Goal: Task Accomplishment & Management: Manage account settings

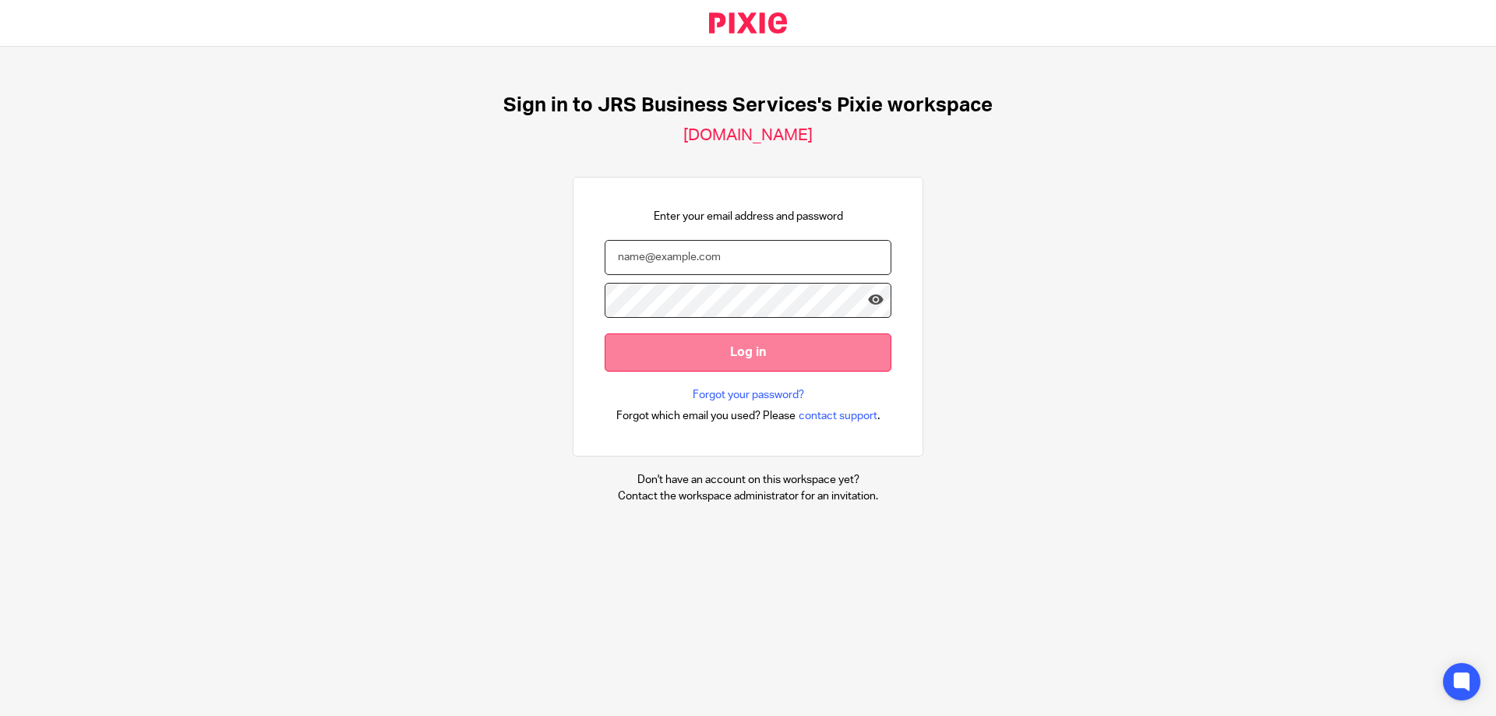
type input "s.williams@jrsbusiness.services"
click at [722, 349] on input "Log in" at bounding box center [747, 352] width 287 height 38
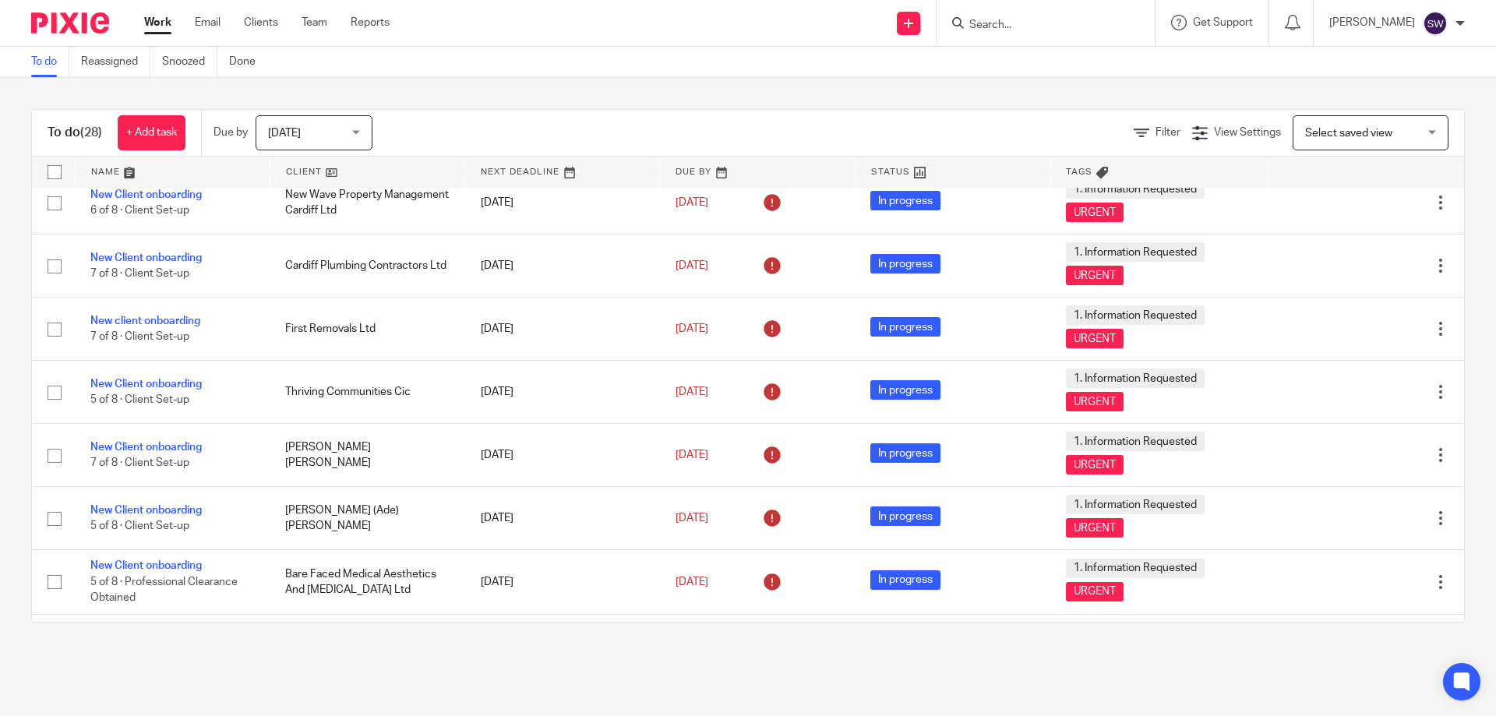
scroll to position [1036, 0]
click at [361, 131] on div "Today Today" at bounding box center [313, 132] width 117 height 35
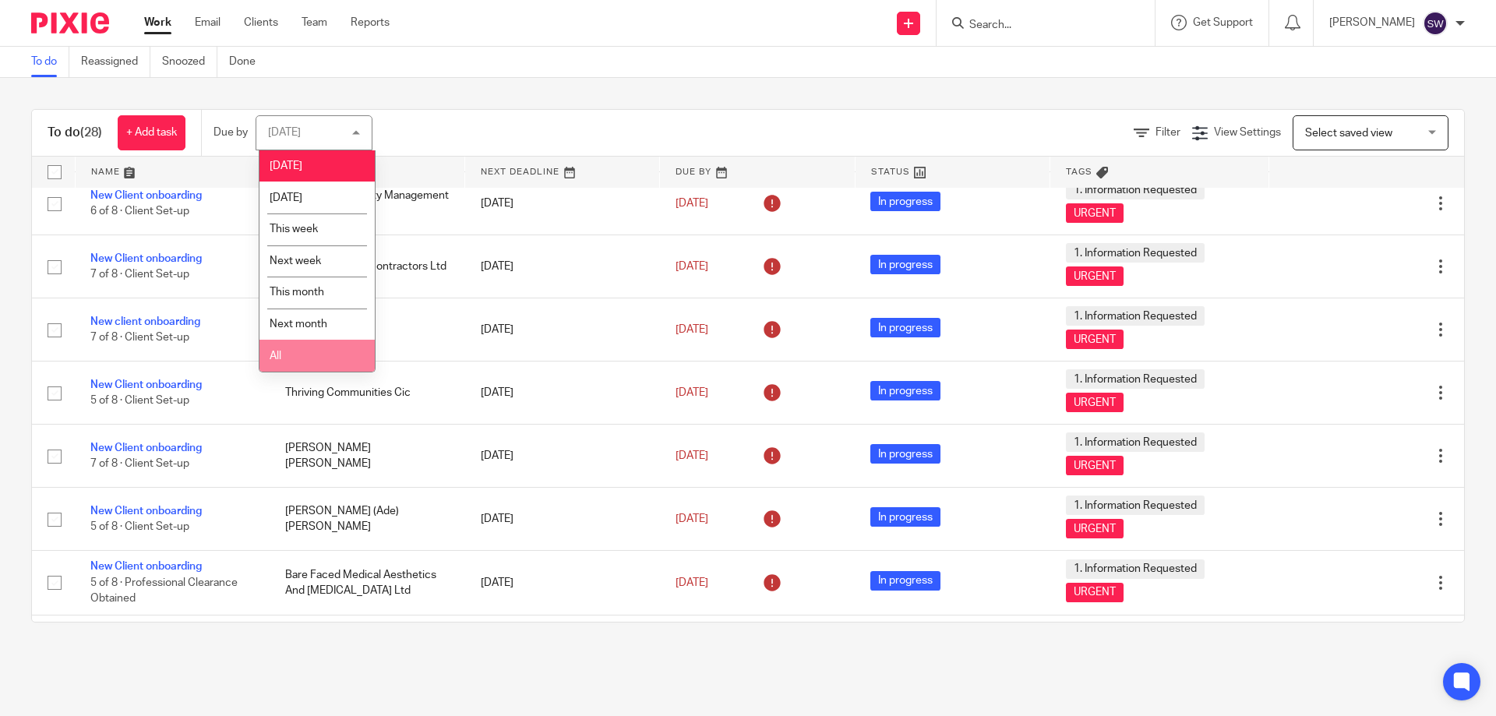
click at [322, 360] on li "All" at bounding box center [316, 356] width 115 height 32
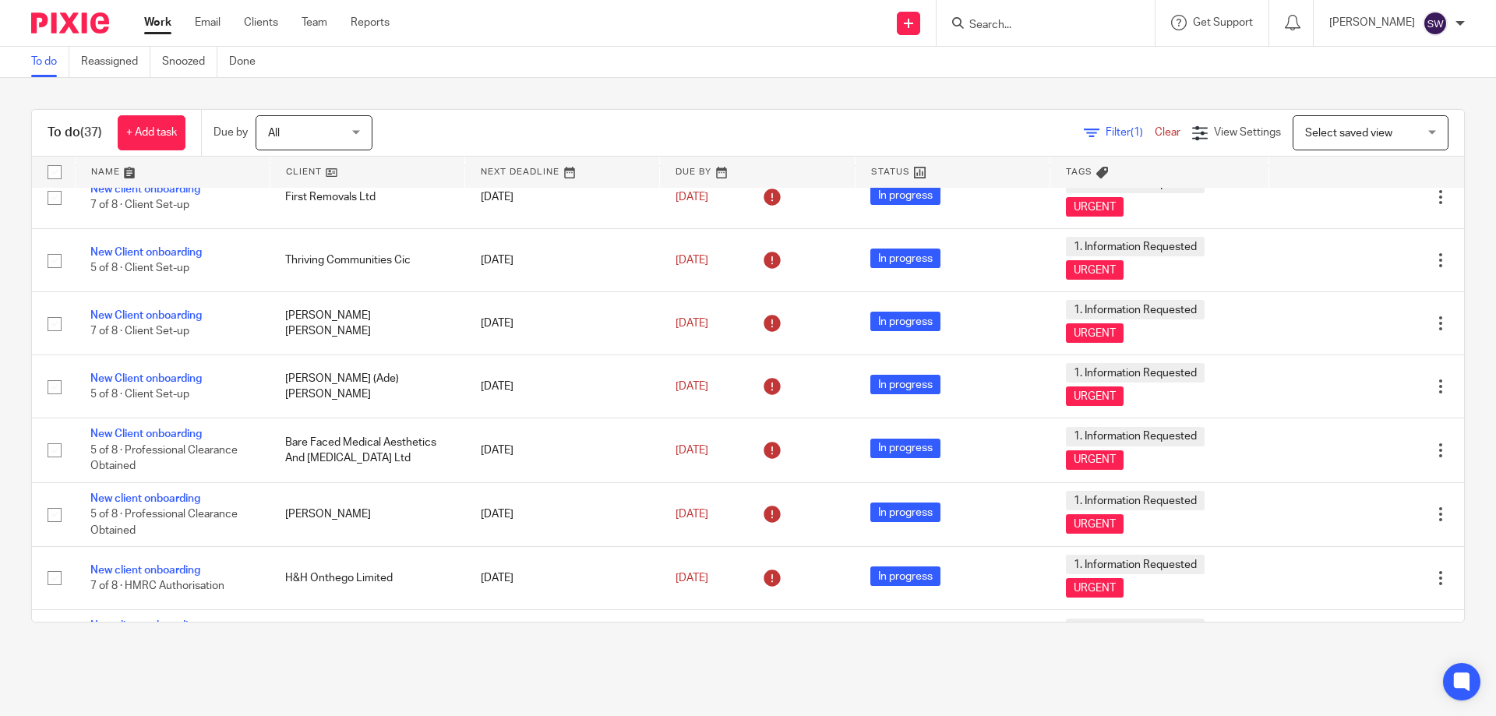
scroll to position [1246, 0]
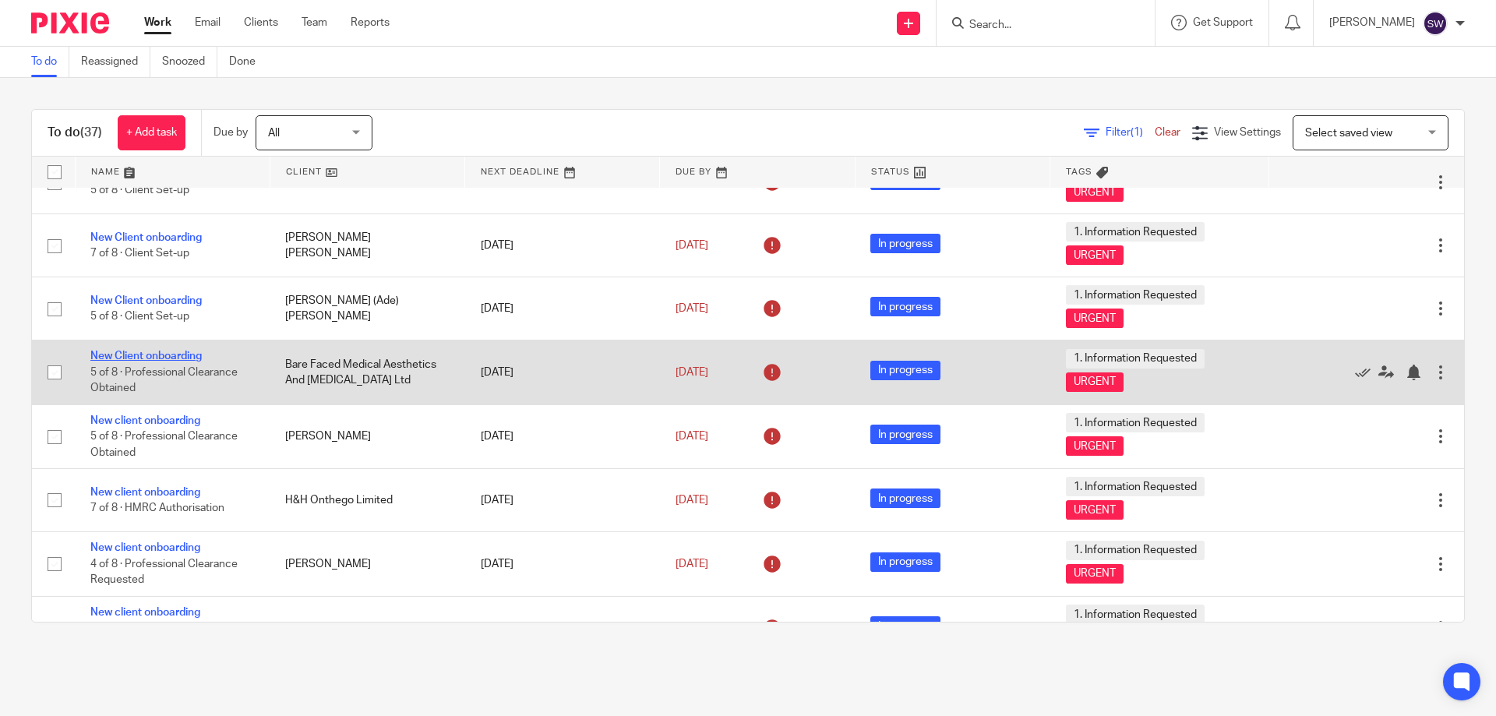
click at [184, 358] on link "New Client onboarding" at bounding box center [145, 356] width 111 height 11
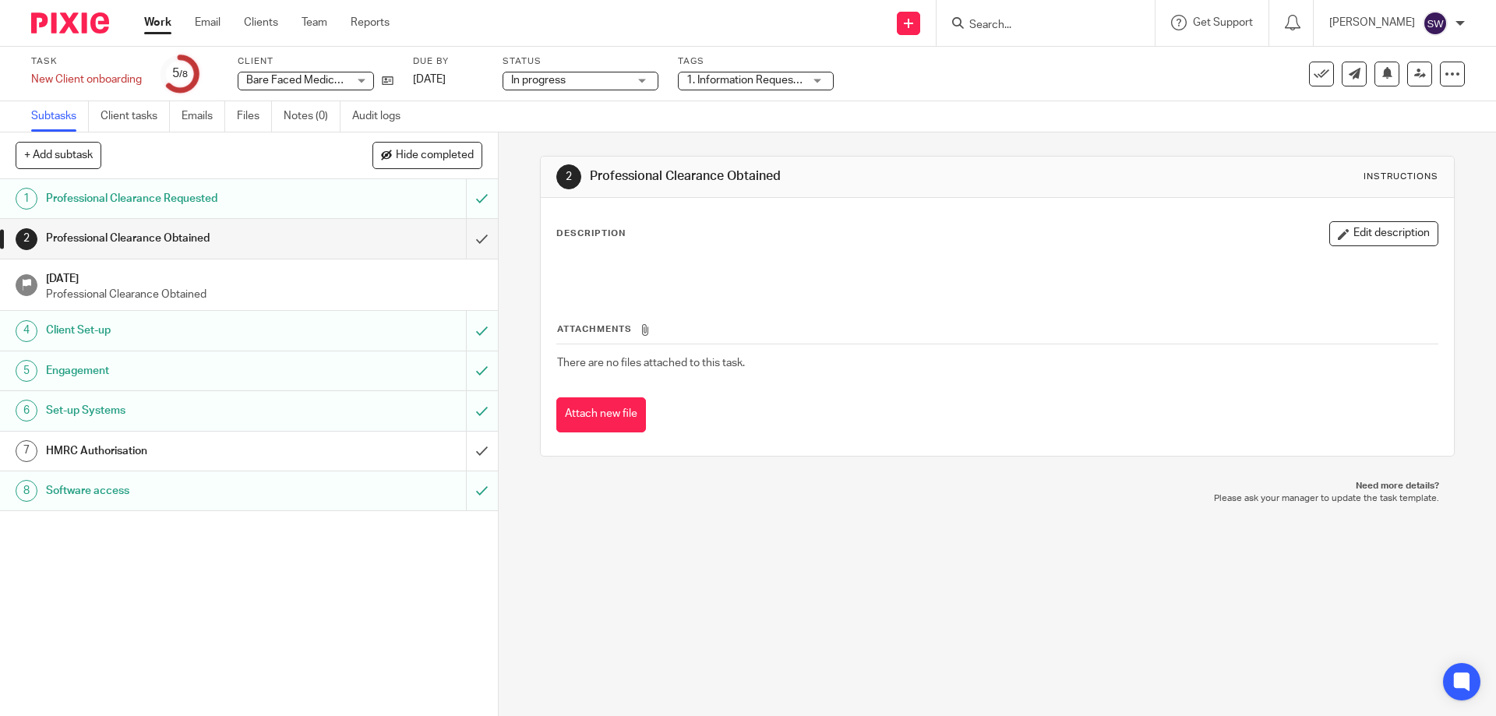
click at [282, 455] on h1 "HMRC Authorisation" at bounding box center [181, 450] width 270 height 23
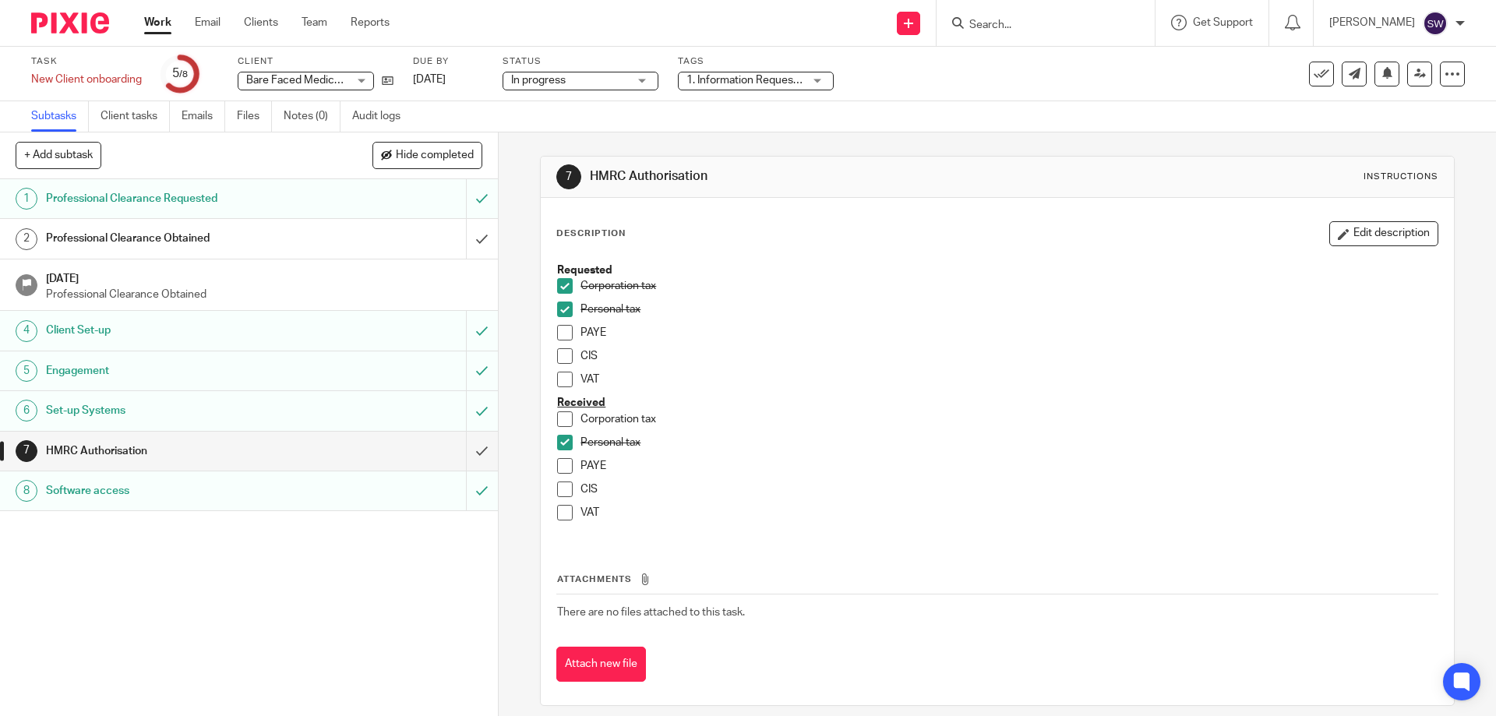
click at [562, 421] on span at bounding box center [565, 419] width 16 height 16
click at [161, 23] on link "Work" at bounding box center [157, 23] width 27 height 16
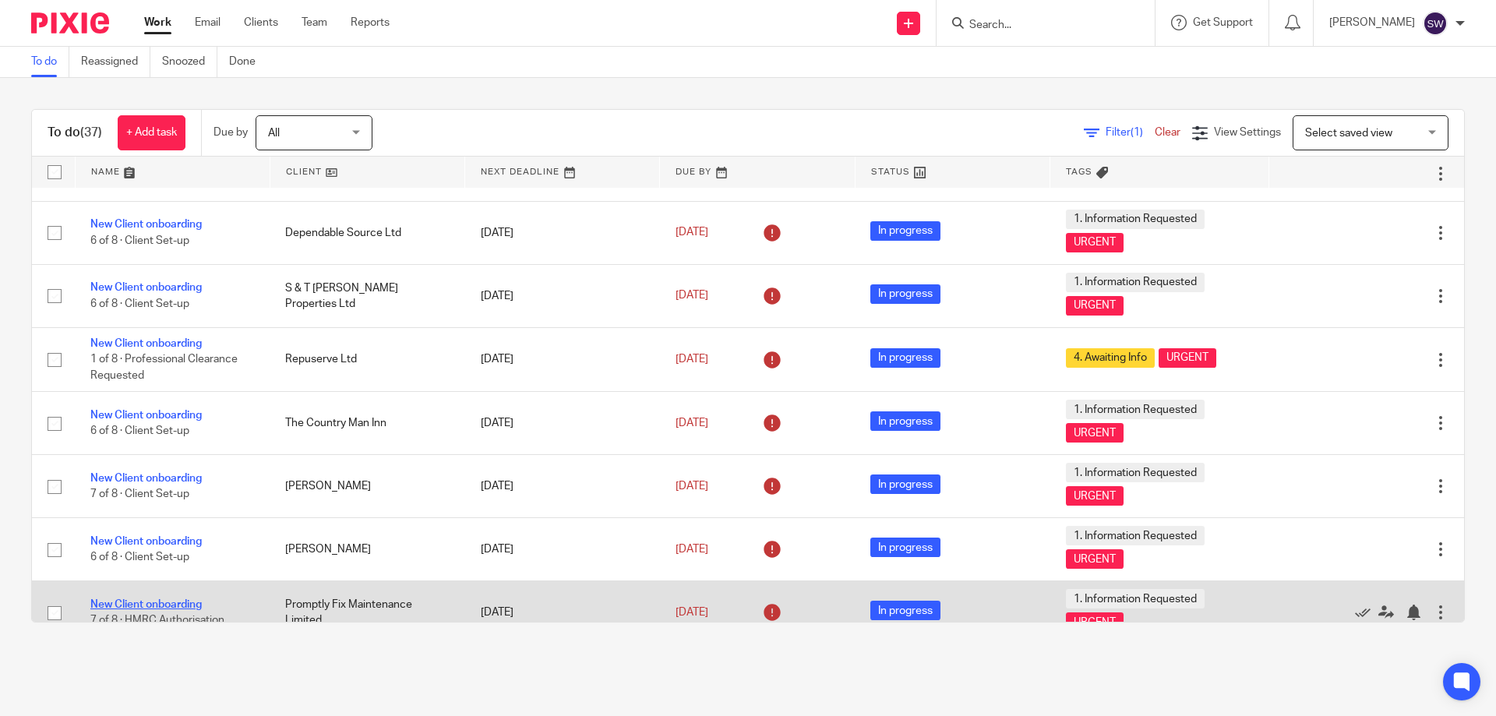
scroll to position [234, 0]
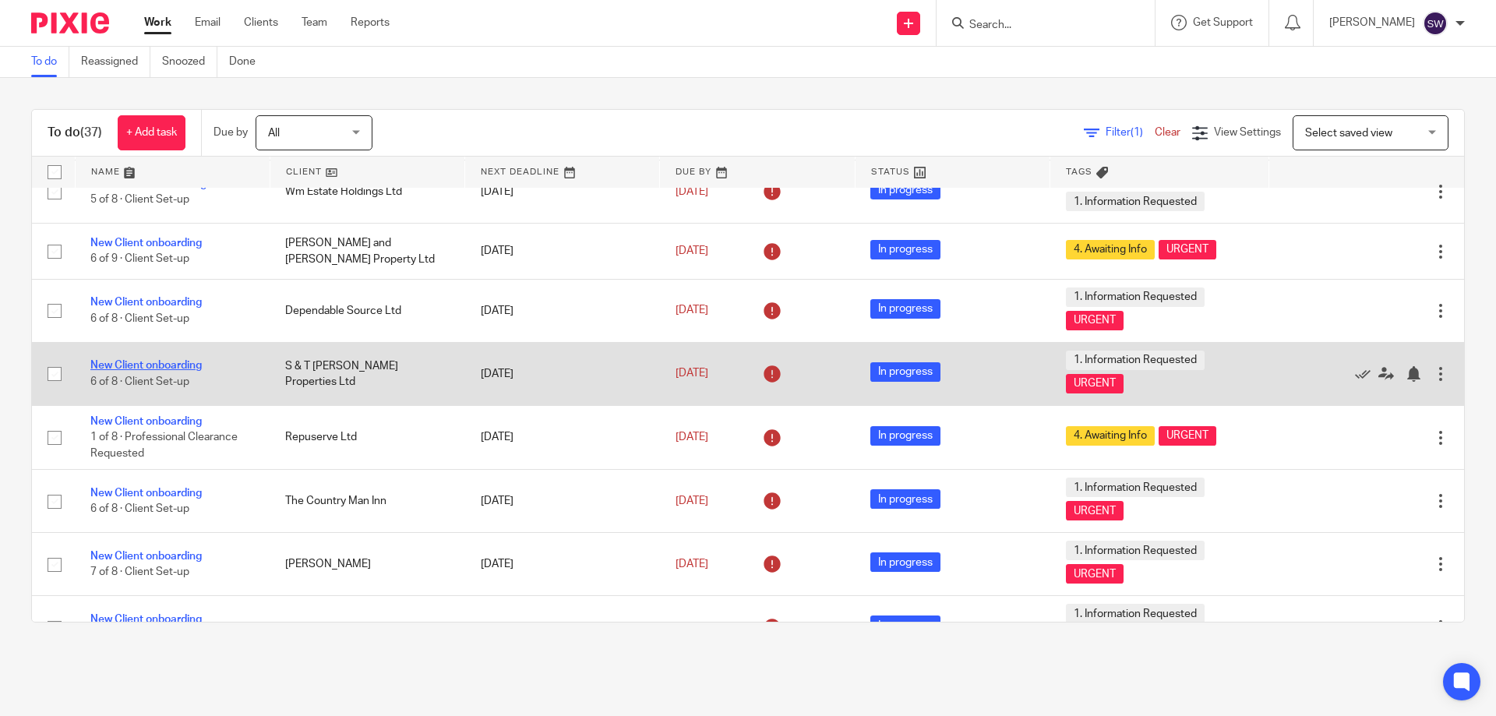
click at [160, 369] on link "New Client onboarding" at bounding box center [145, 365] width 111 height 11
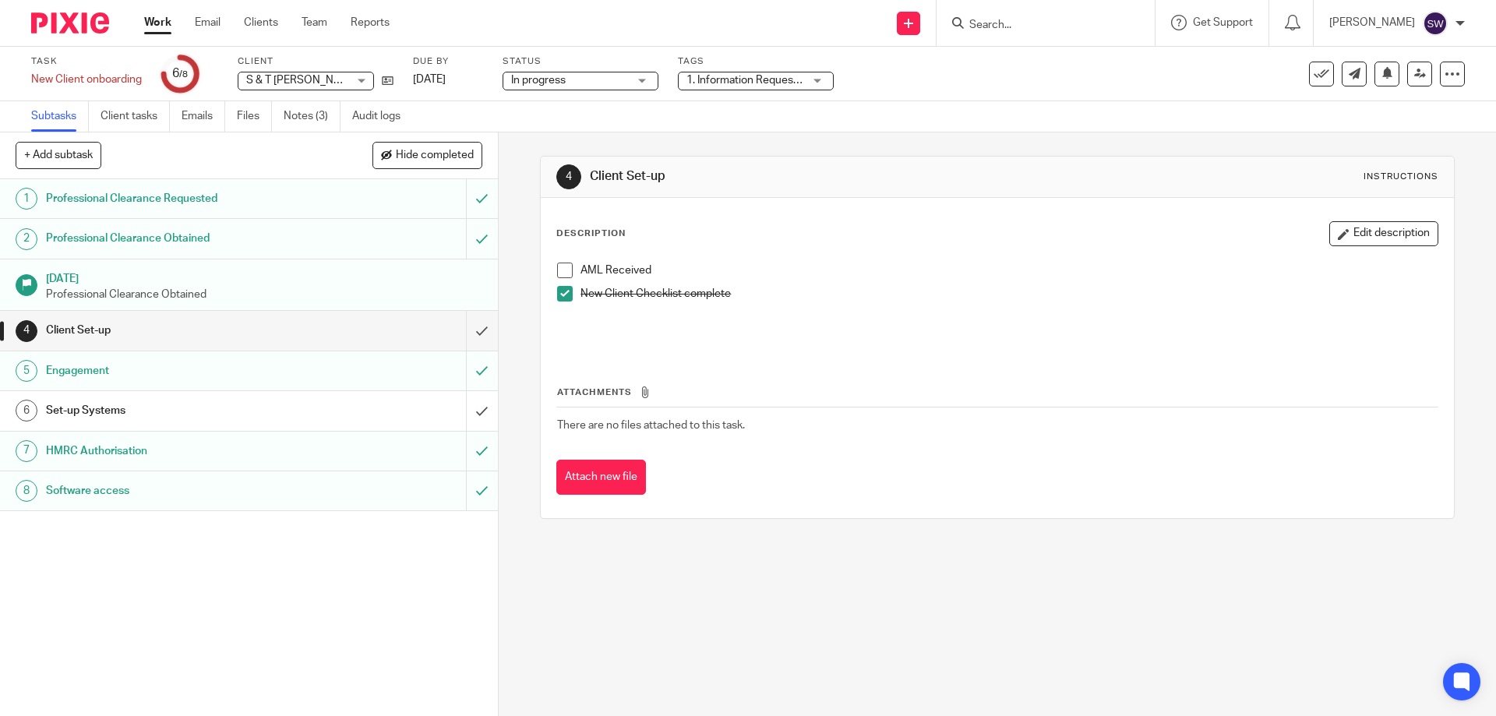
click at [156, 23] on link "Work" at bounding box center [157, 23] width 27 height 16
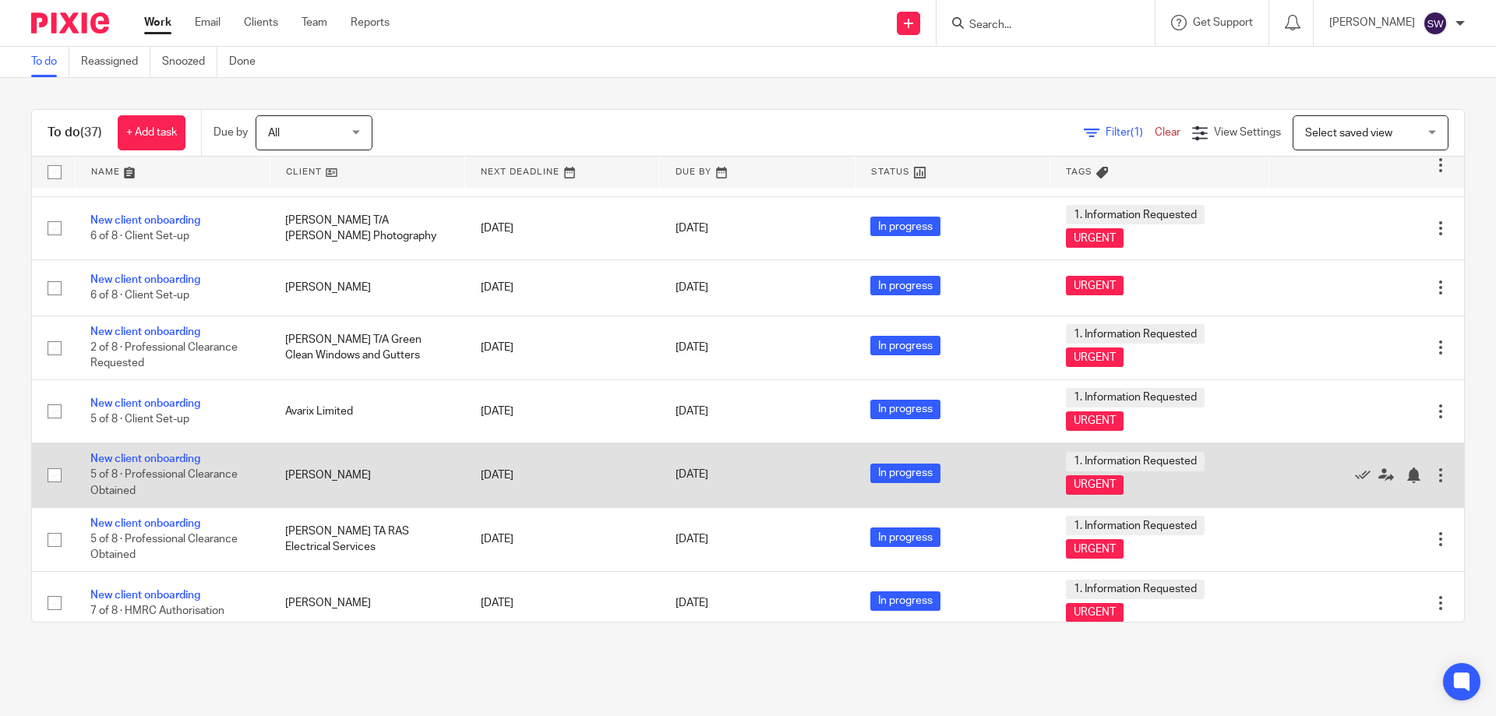
scroll to position [1748, 0]
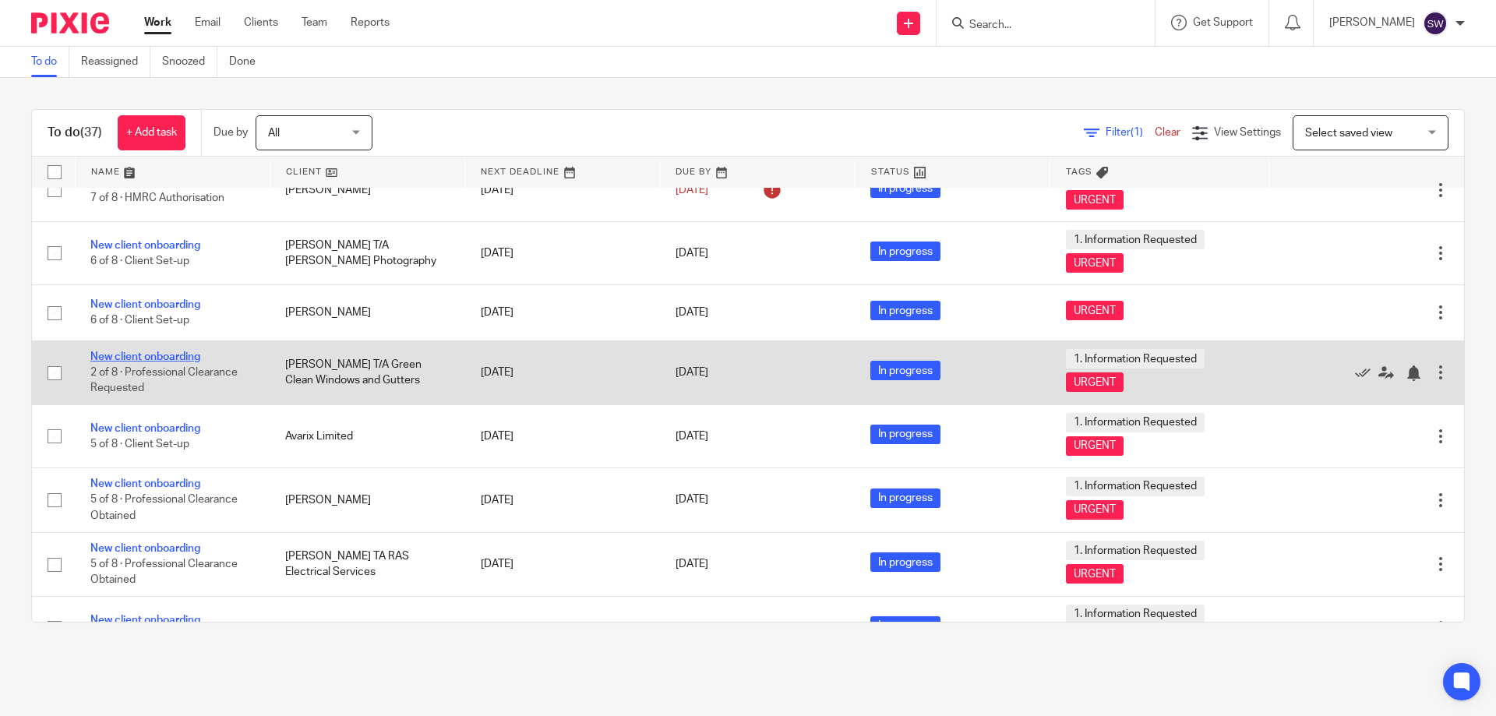
click at [188, 357] on link "New client onboarding" at bounding box center [145, 356] width 110 height 11
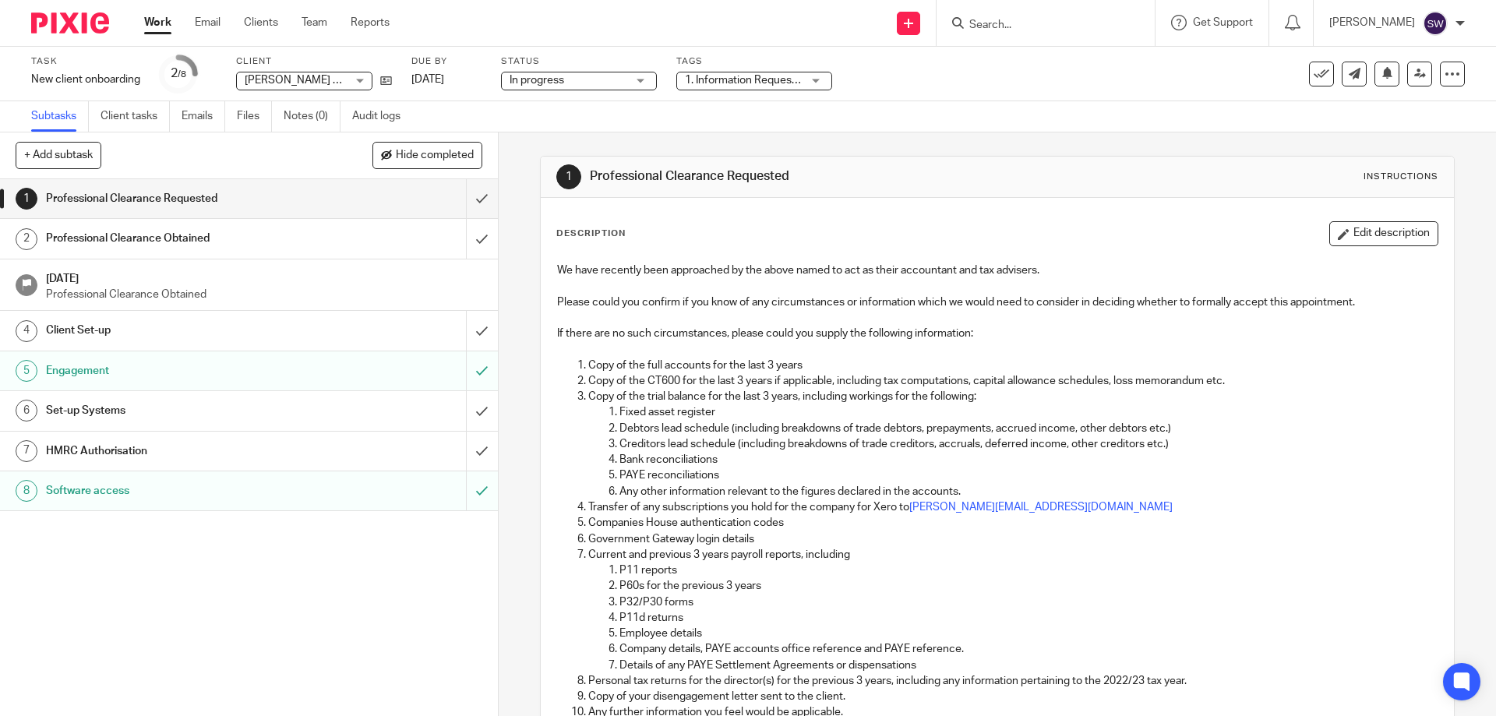
click at [308, 334] on div "Client Set-up" at bounding box center [248, 330] width 404 height 23
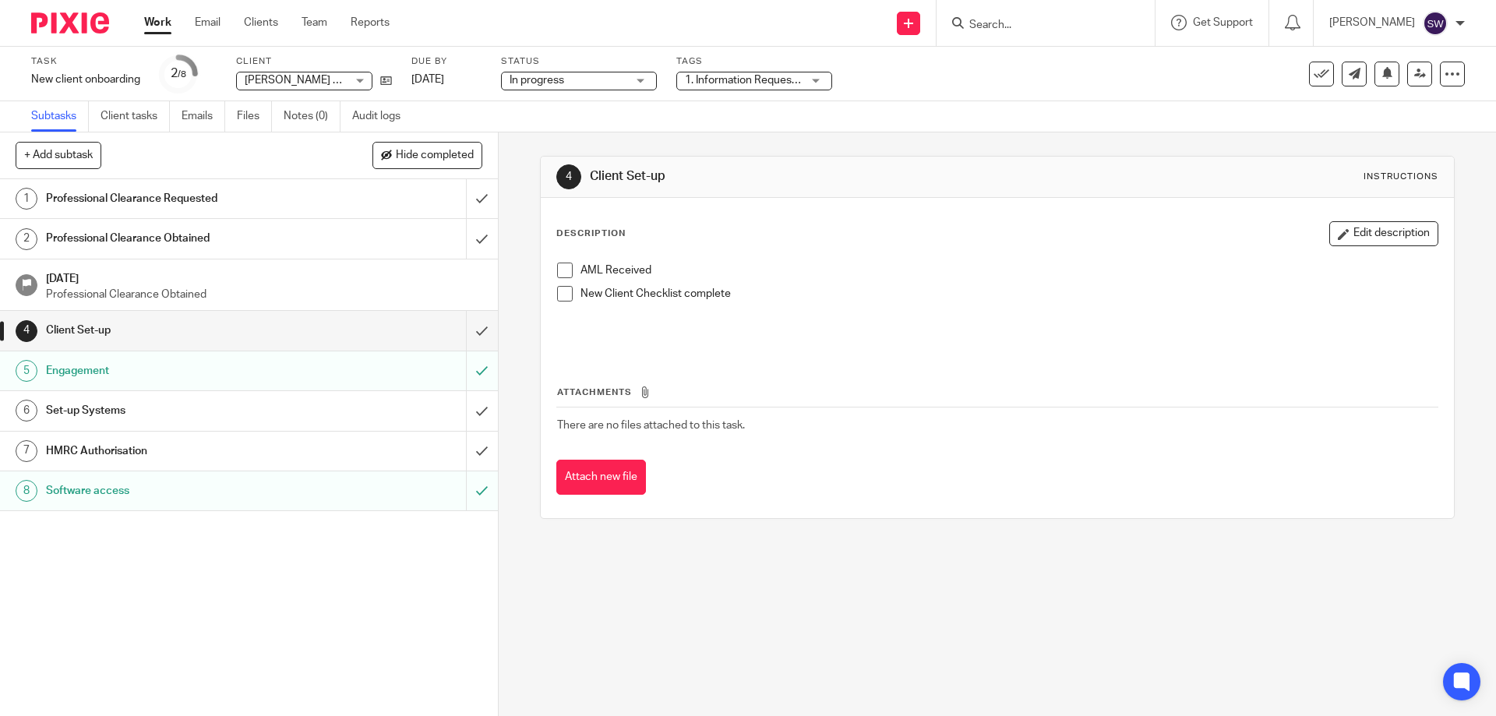
click at [149, 24] on link "Work" at bounding box center [157, 23] width 27 height 16
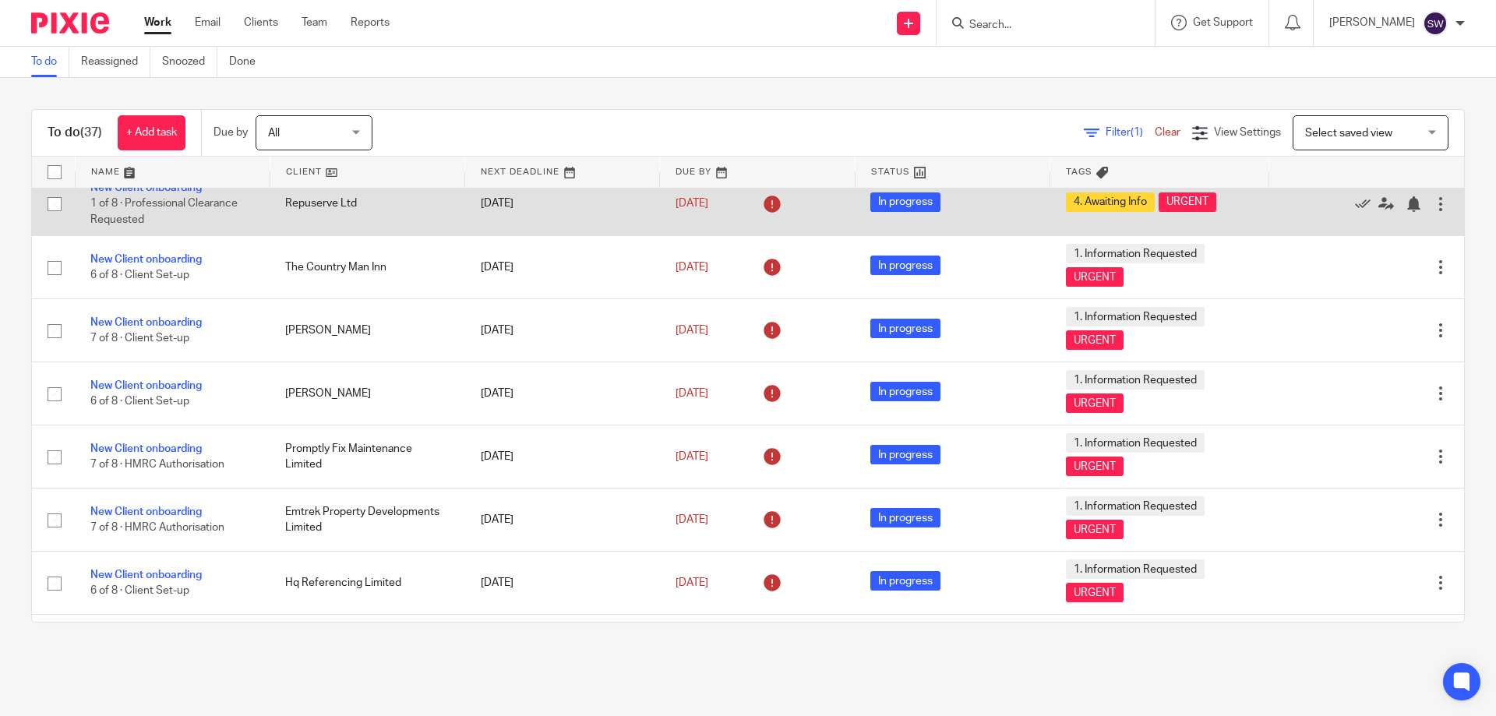
scroll to position [545, 0]
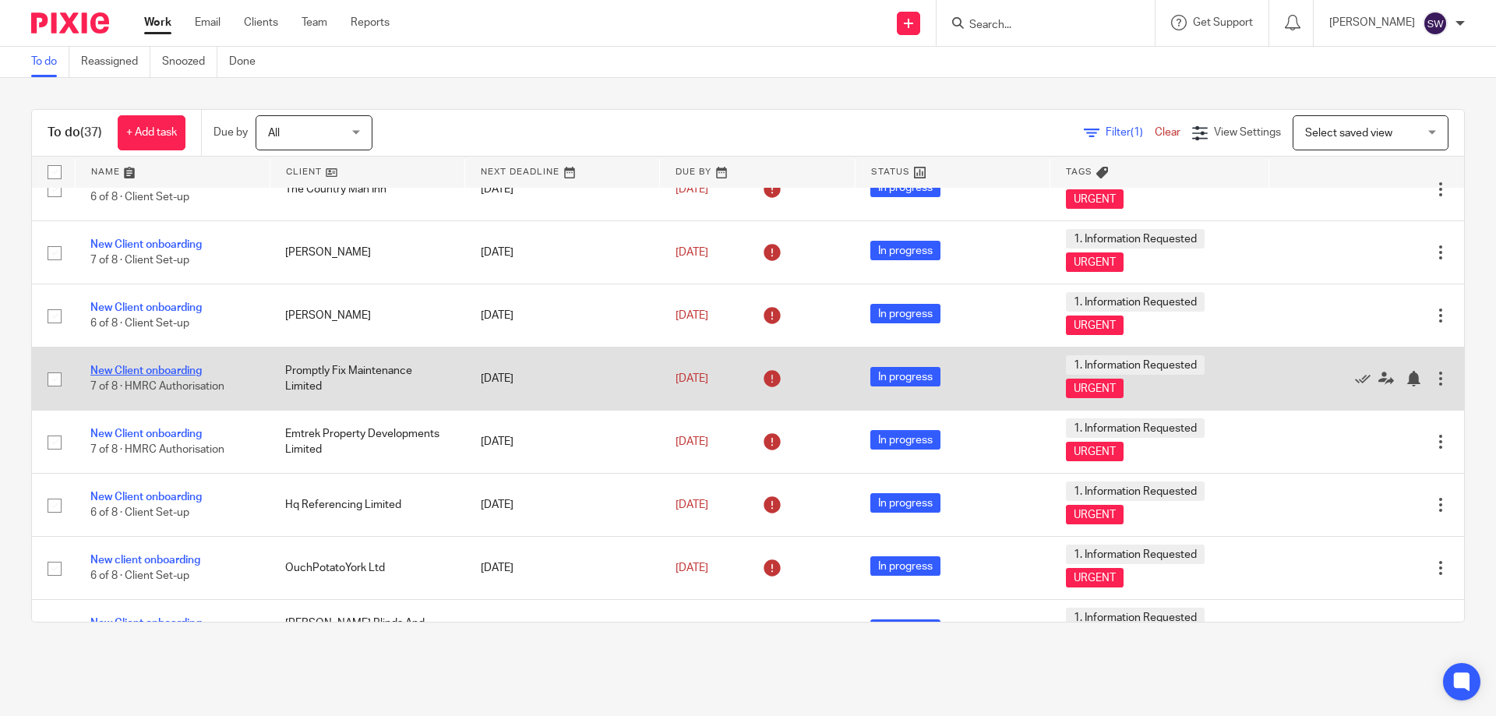
click at [164, 373] on link "New Client onboarding" at bounding box center [145, 370] width 111 height 11
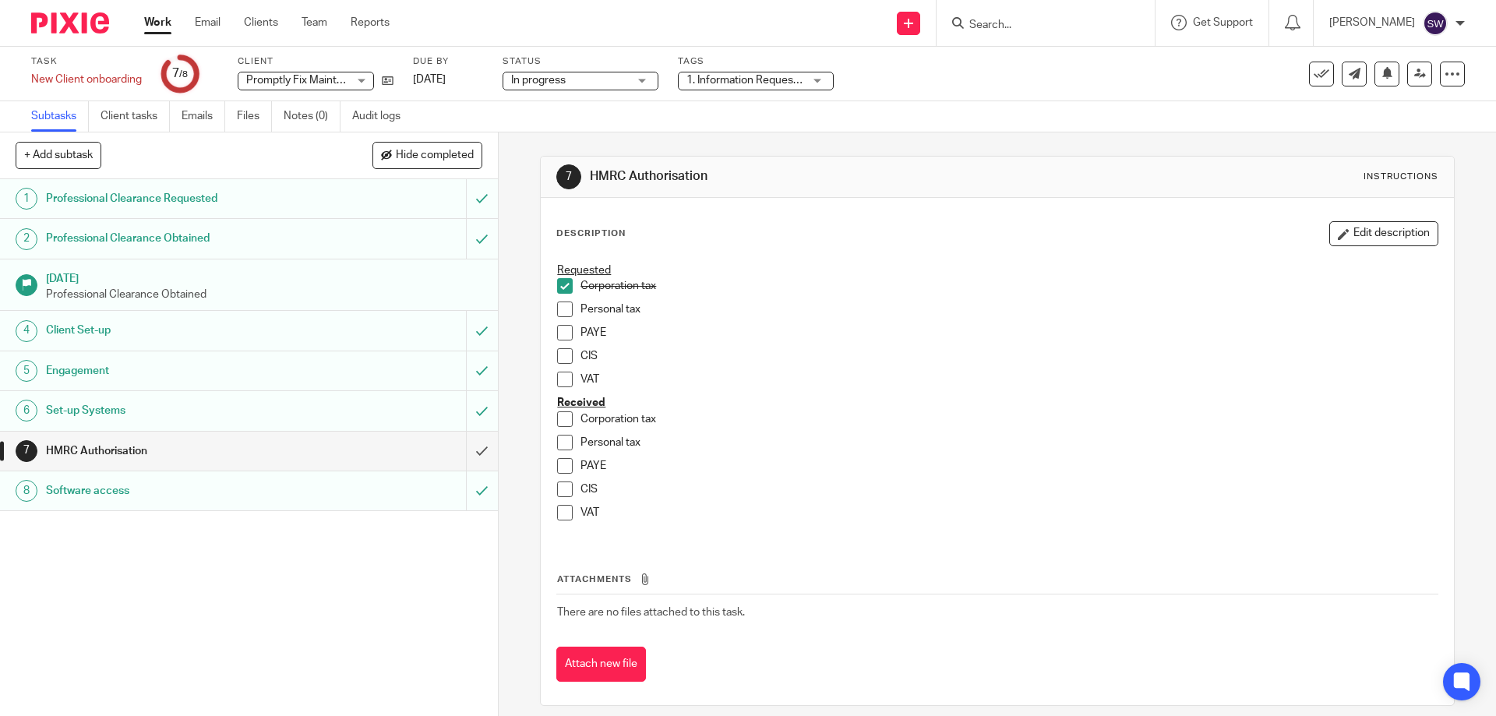
click at [157, 28] on link "Work" at bounding box center [157, 23] width 27 height 16
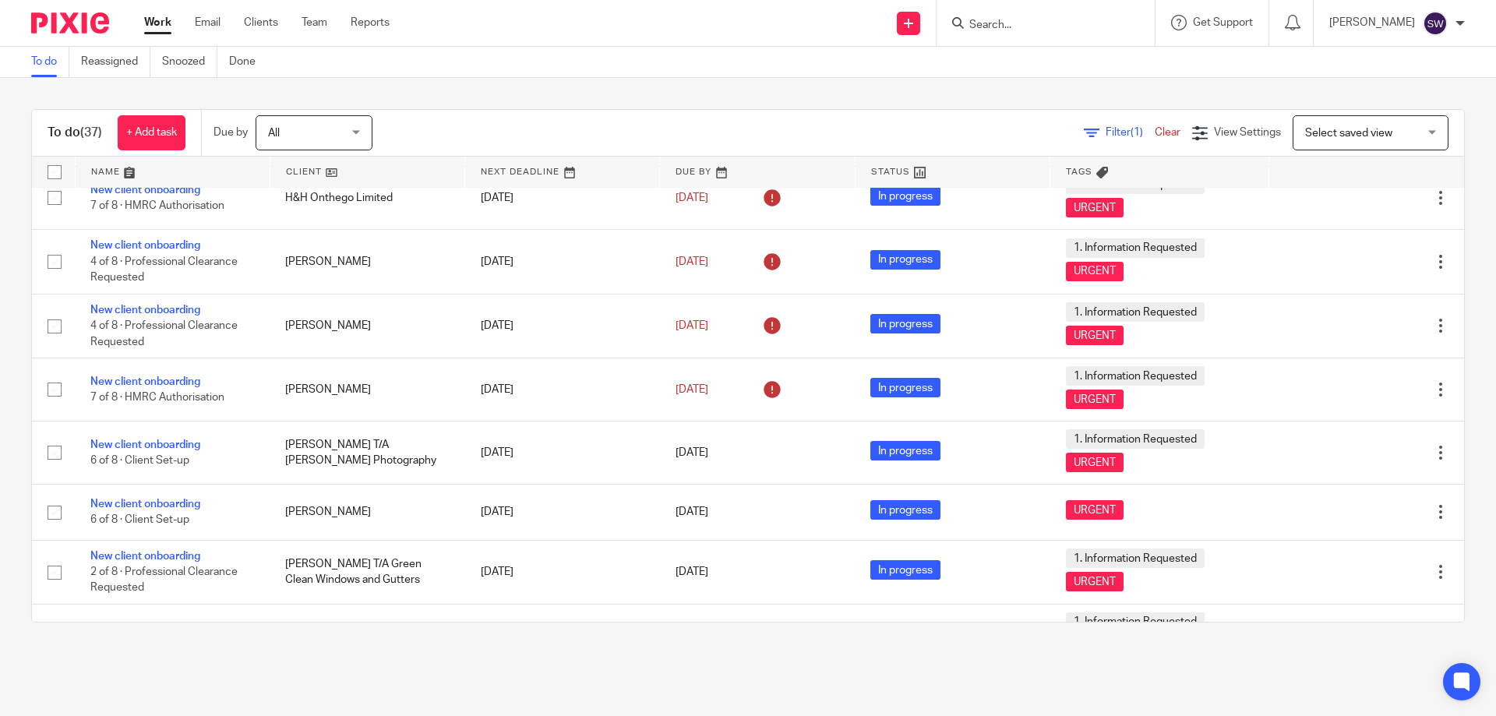
scroll to position [1558, 0]
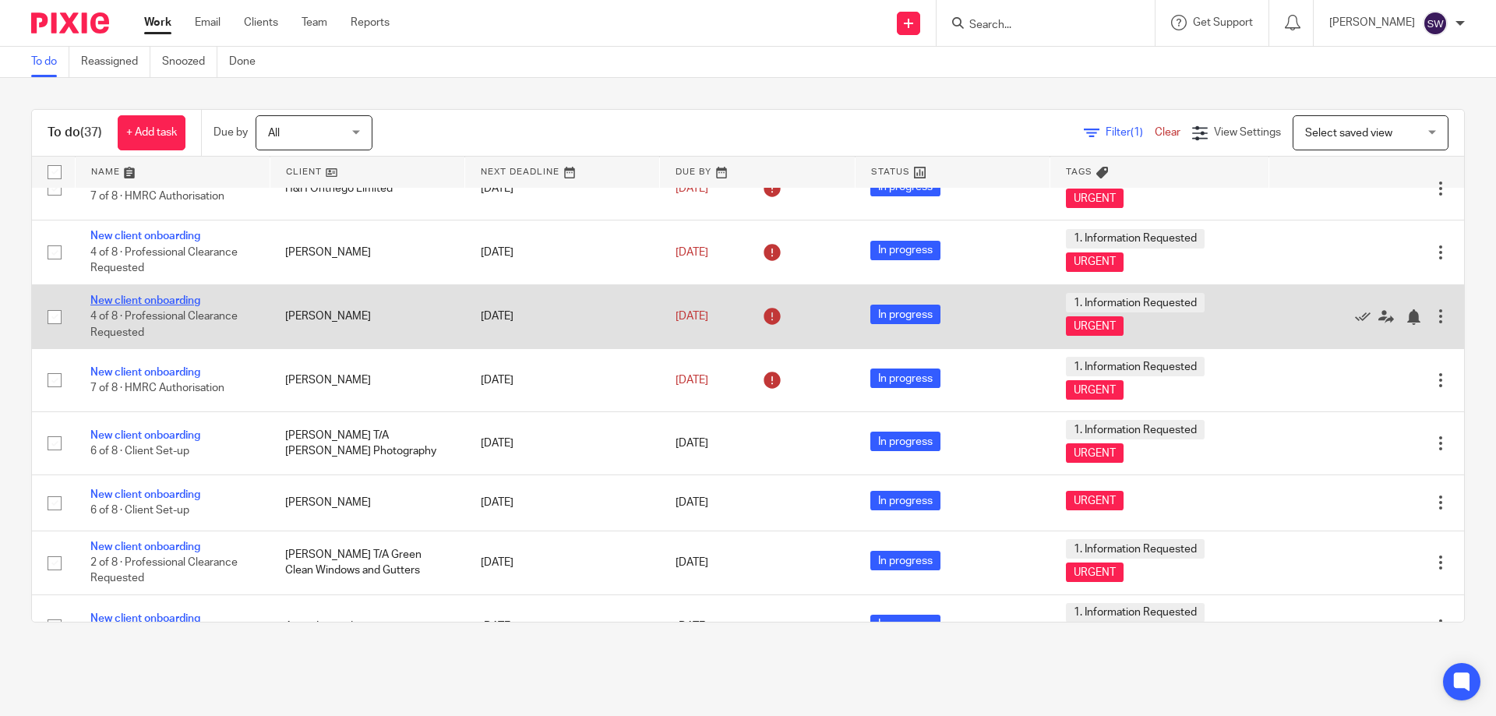
click at [133, 300] on link "New client onboarding" at bounding box center [145, 300] width 110 height 11
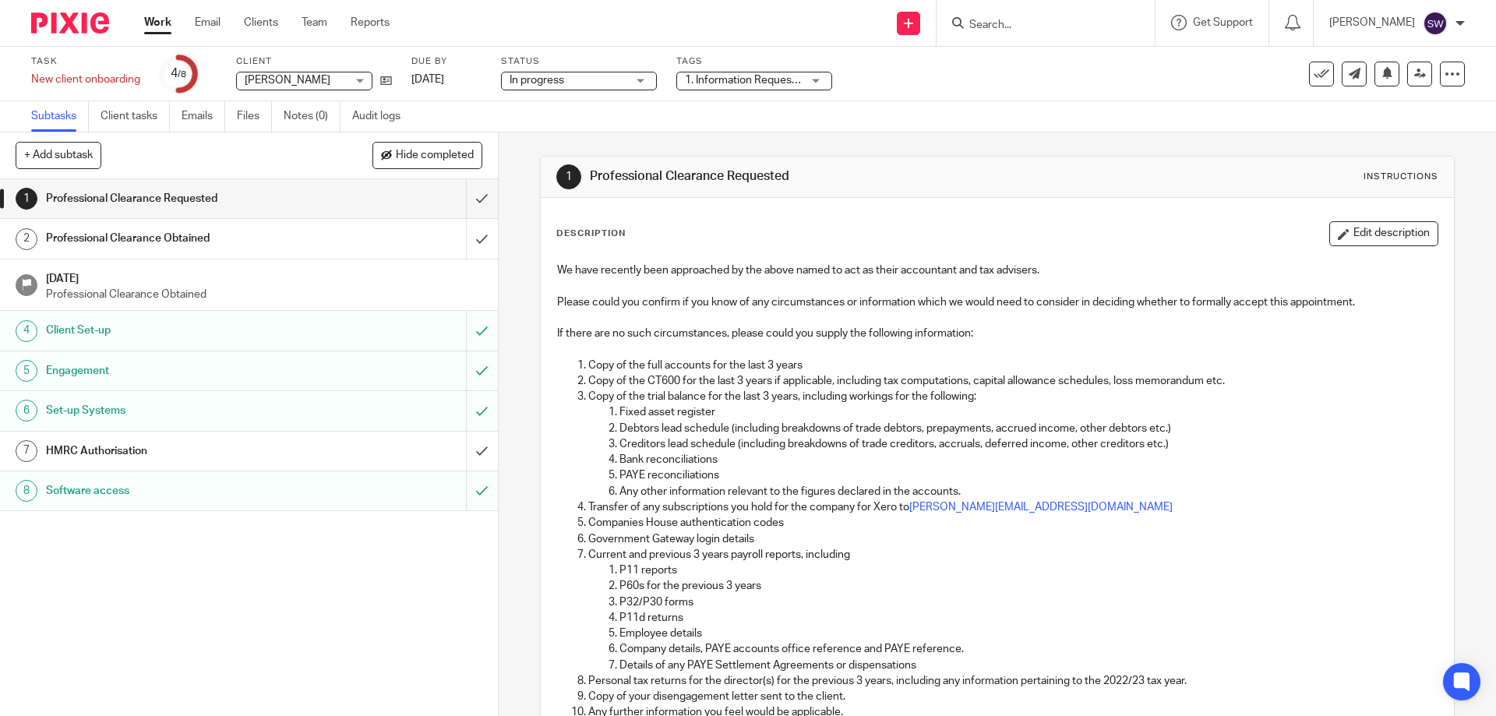
click at [150, 22] on link "Work" at bounding box center [157, 23] width 27 height 16
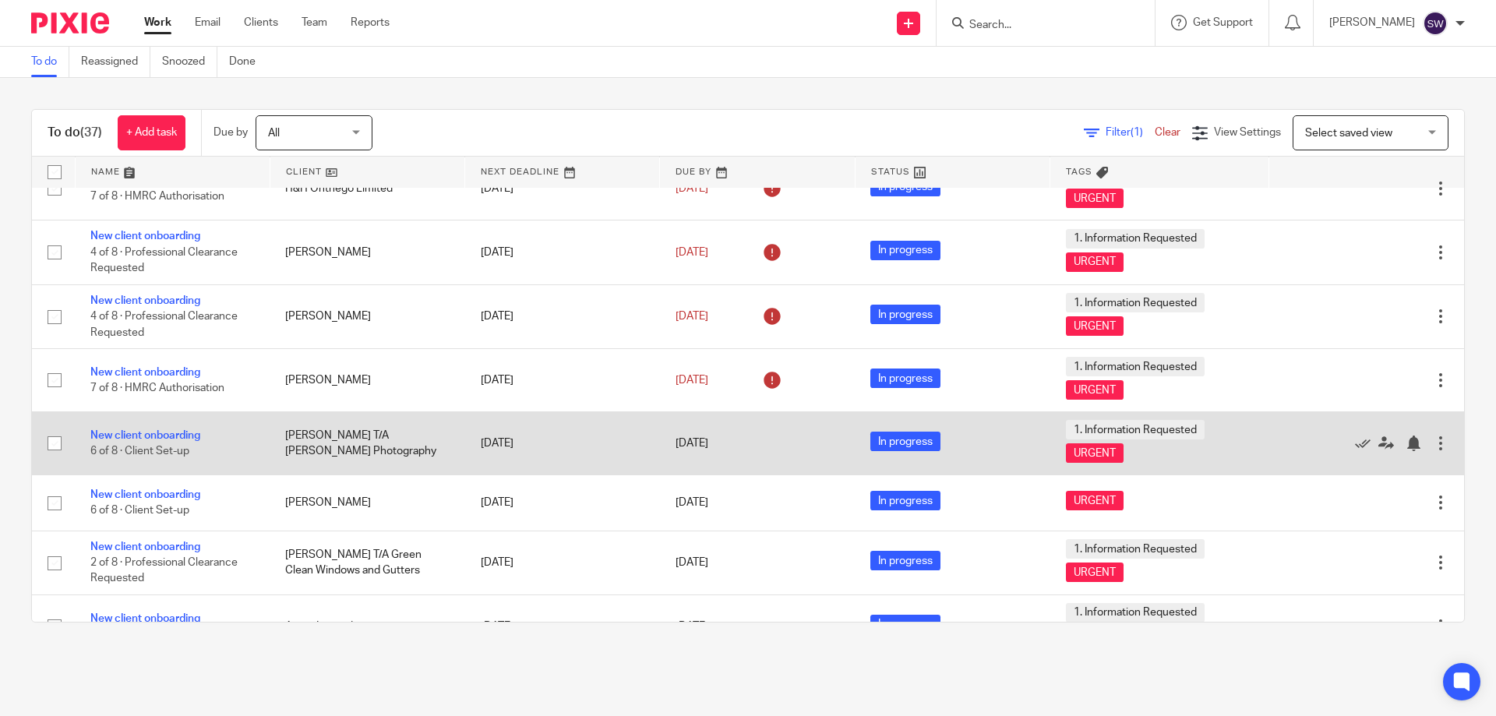
scroll to position [1480, 0]
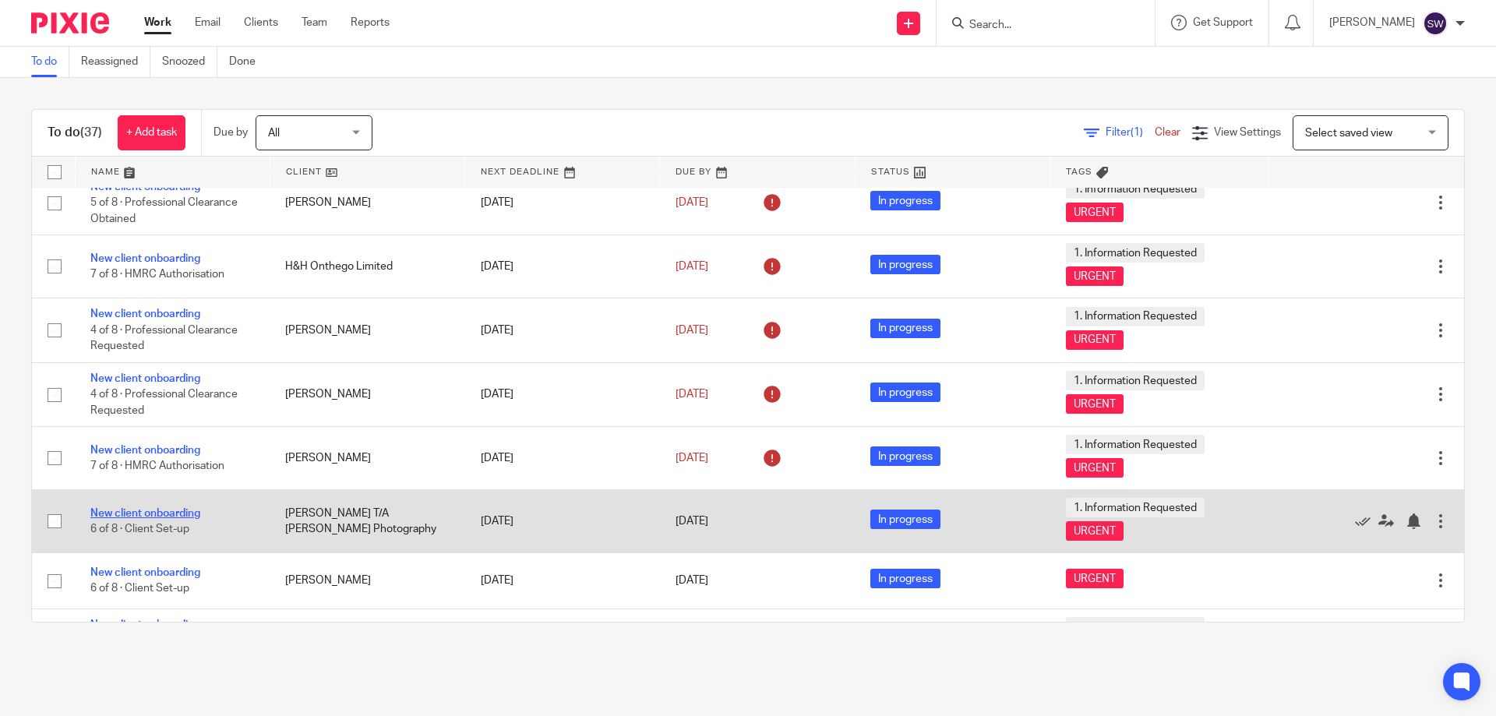
click at [187, 509] on link "New client onboarding" at bounding box center [145, 513] width 110 height 11
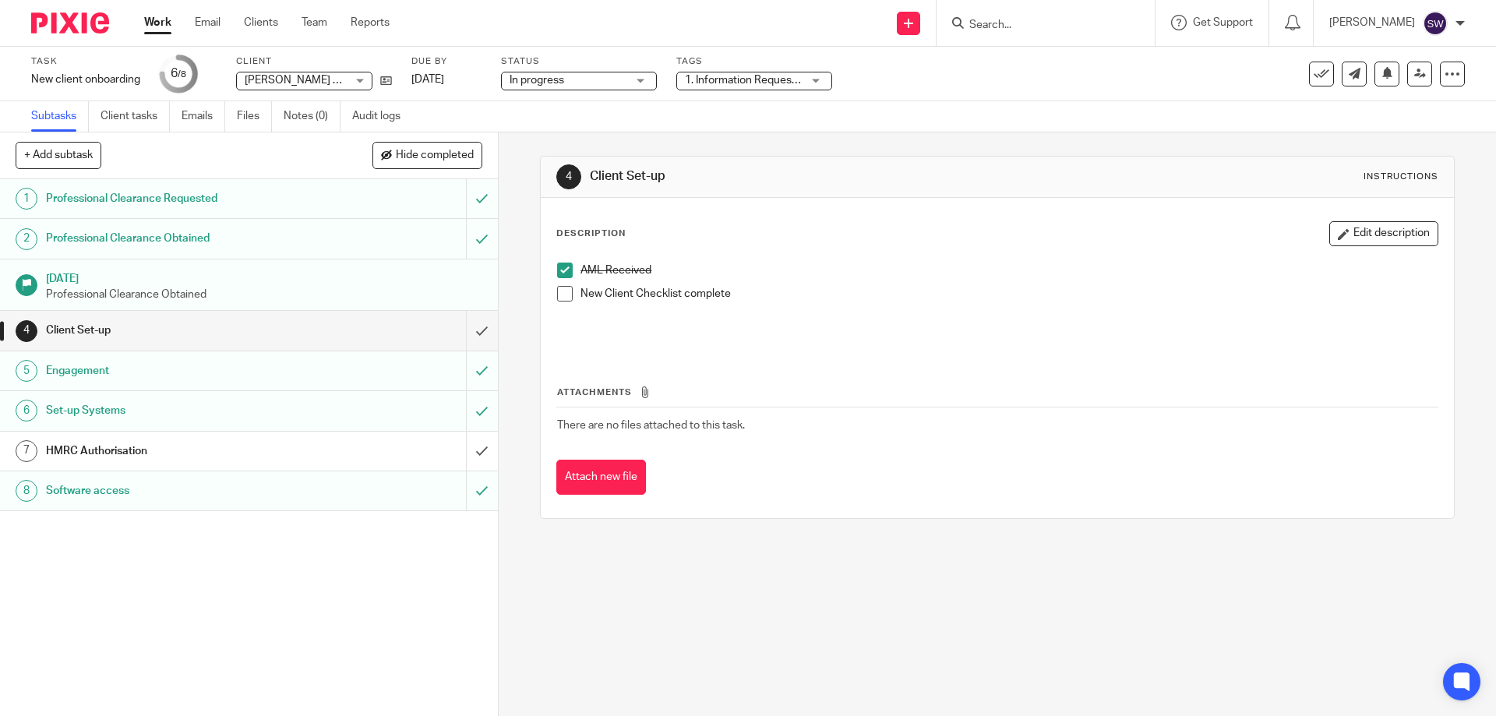
click at [158, 26] on link "Work" at bounding box center [157, 23] width 27 height 16
